Goal: Transaction & Acquisition: Book appointment/travel/reservation

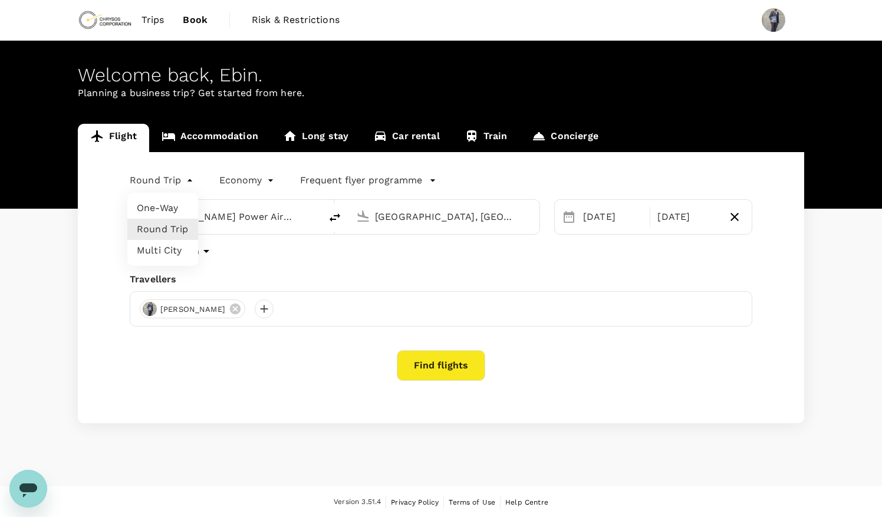
click at [181, 182] on body "Trips Book Risk & Restrictions Welcome back , Ebin . Planning a business trip? …" at bounding box center [441, 259] width 882 height 519
click at [155, 248] on li "Multi City" at bounding box center [162, 250] width 71 height 21
type input "multicity"
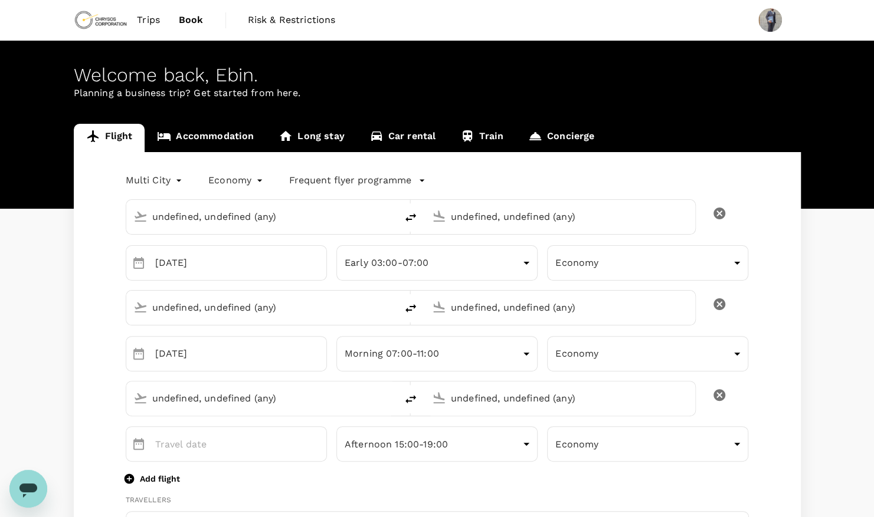
type input "[PERSON_NAME] Power Airport (YTS)"
type input "[GEOGRAPHIC_DATA], [GEOGRAPHIC_DATA] (any)"
type input "[PERSON_NAME] Power Airport (YTS)"
type input "[GEOGRAPHIC_DATA], [GEOGRAPHIC_DATA] (any)"
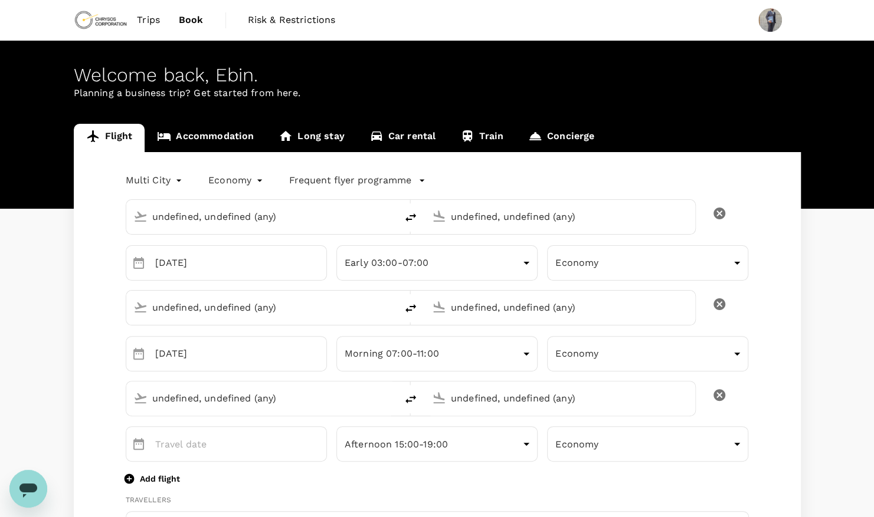
type input "[PERSON_NAME] Power Airport (YTS)"
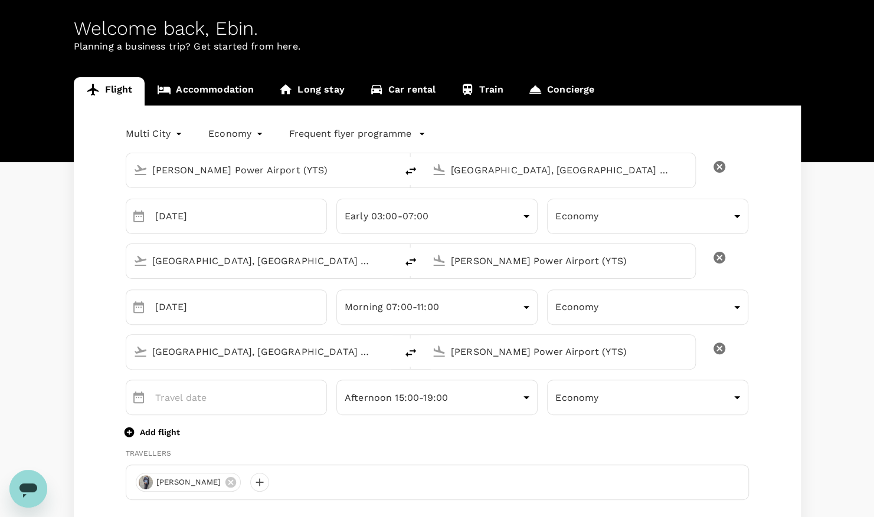
scroll to position [45, 0]
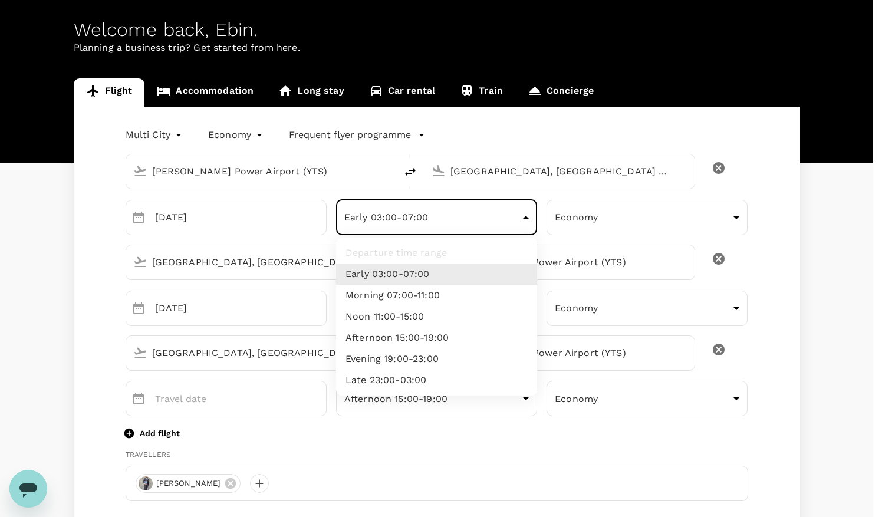
click at [526, 217] on body "Trips Book Risk & Restrictions Welcome back , Ebin . Planning a business trip? …" at bounding box center [441, 528] width 882 height 1146
click at [394, 273] on li "Early 03:00-07:00" at bounding box center [436, 274] width 201 height 21
